Goal: Transaction & Acquisition: Purchase product/service

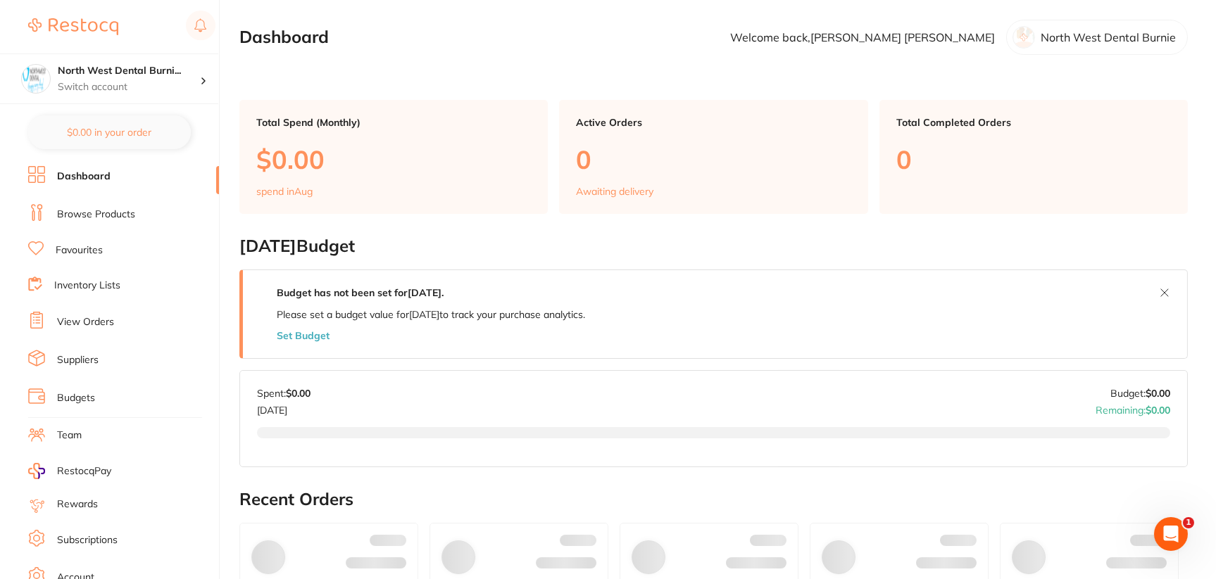
click at [115, 215] on link "Browse Products" at bounding box center [96, 215] width 78 height 14
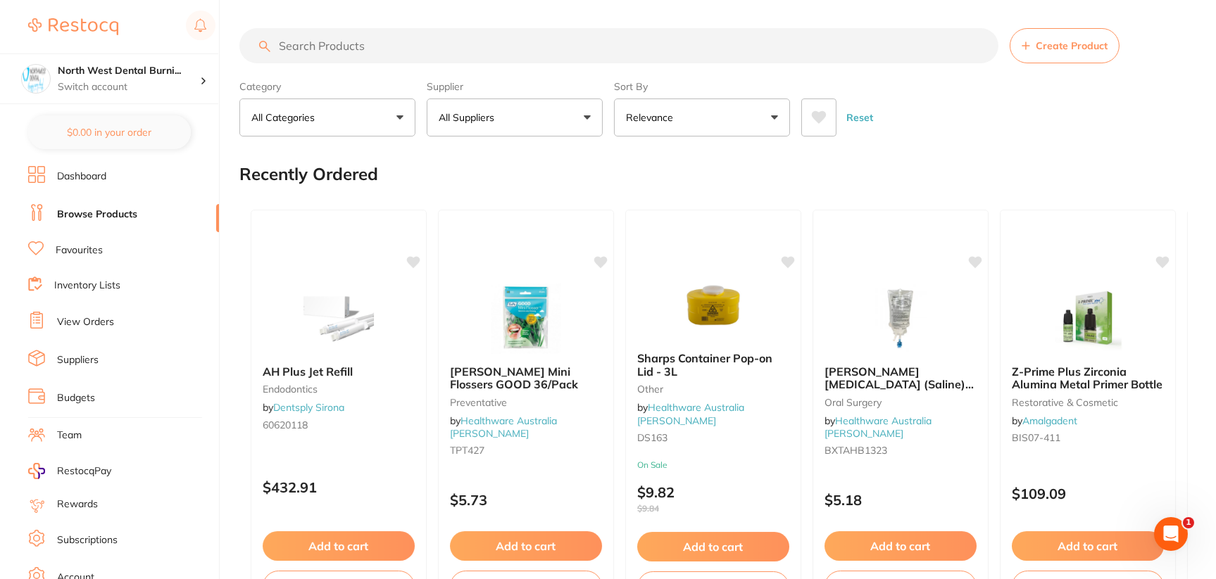
click at [439, 52] on input "search" at bounding box center [618, 45] width 759 height 35
paste input "EQP-5T CART"
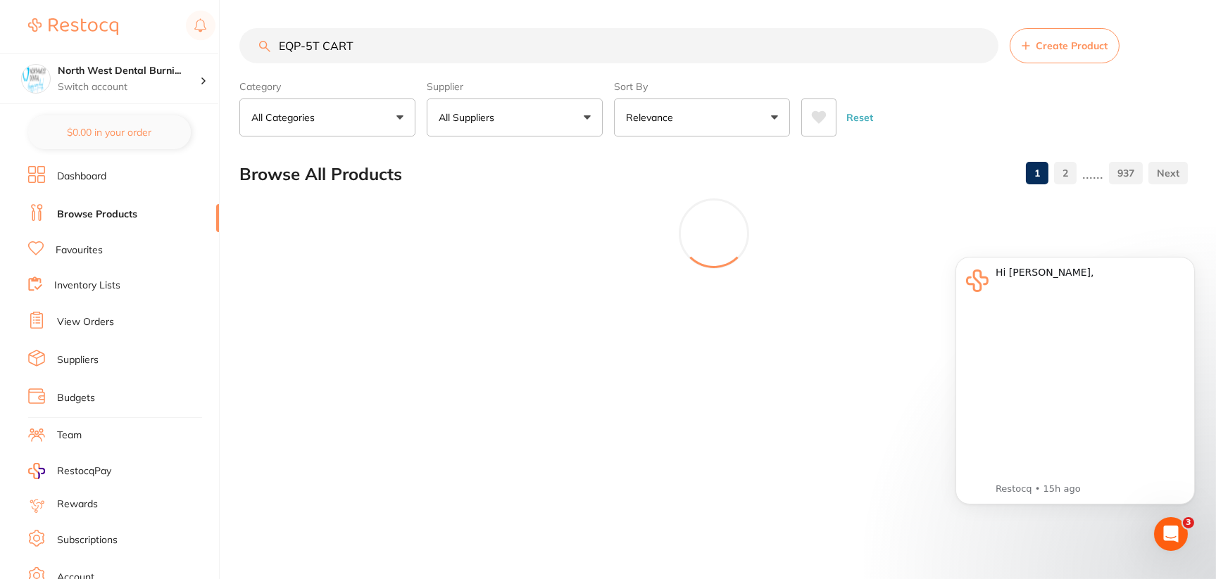
type input "EQP-5T CART"
